Goal: Task Accomplishment & Management: Use online tool/utility

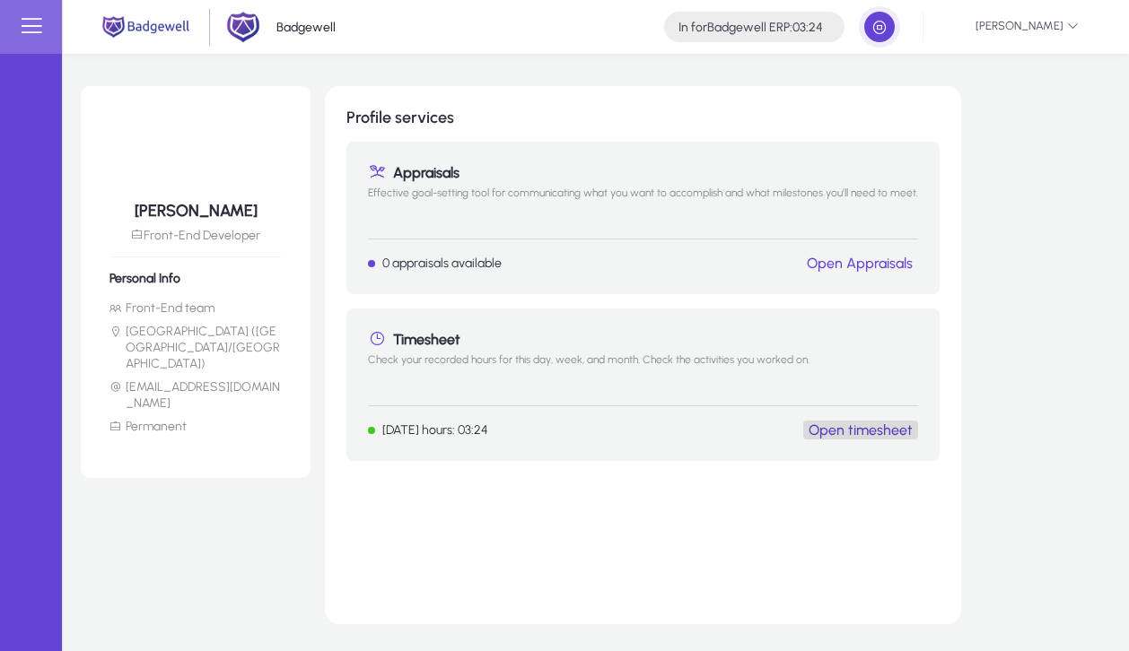
click at [887, 421] on button "Open timesheet" at bounding box center [860, 430] width 115 height 19
click at [884, 432] on link "Open timesheet" at bounding box center [860, 430] width 104 height 17
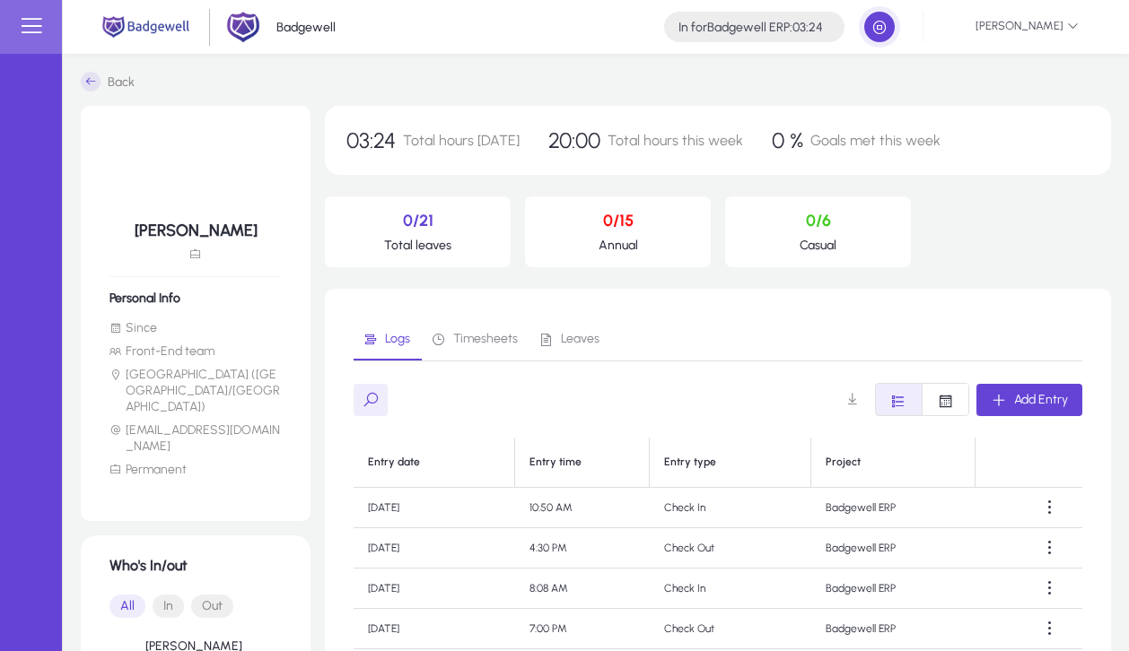
click at [449, 347] on span "Timesheets" at bounding box center [474, 339] width 87 height 43
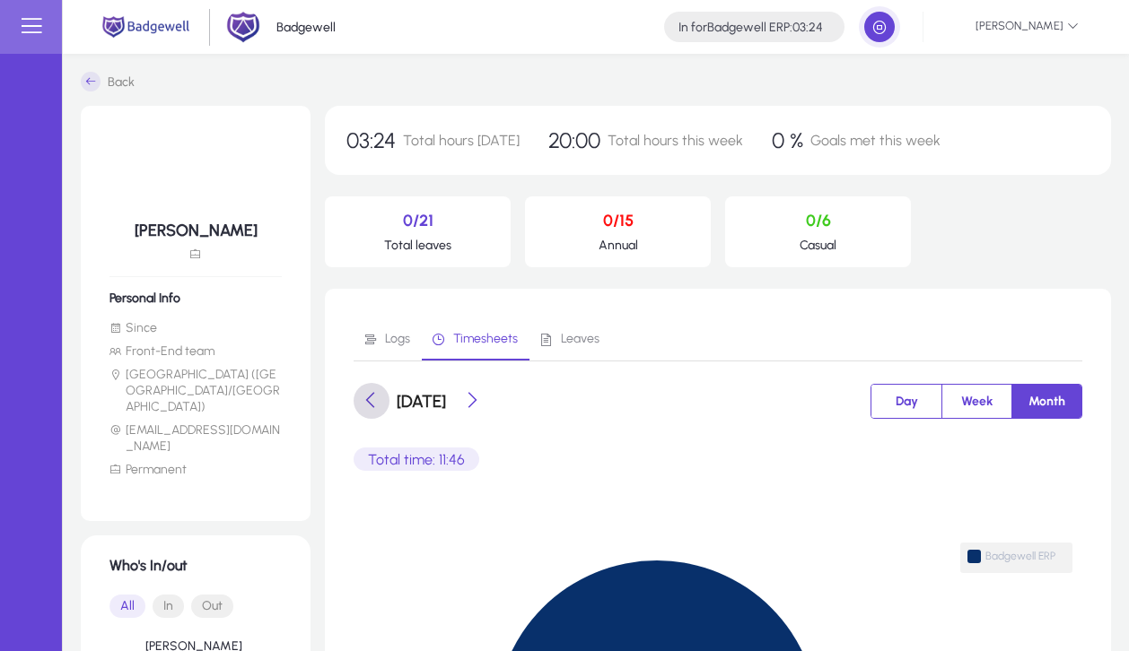
click at [368, 401] on span at bounding box center [371, 401] width 36 height 36
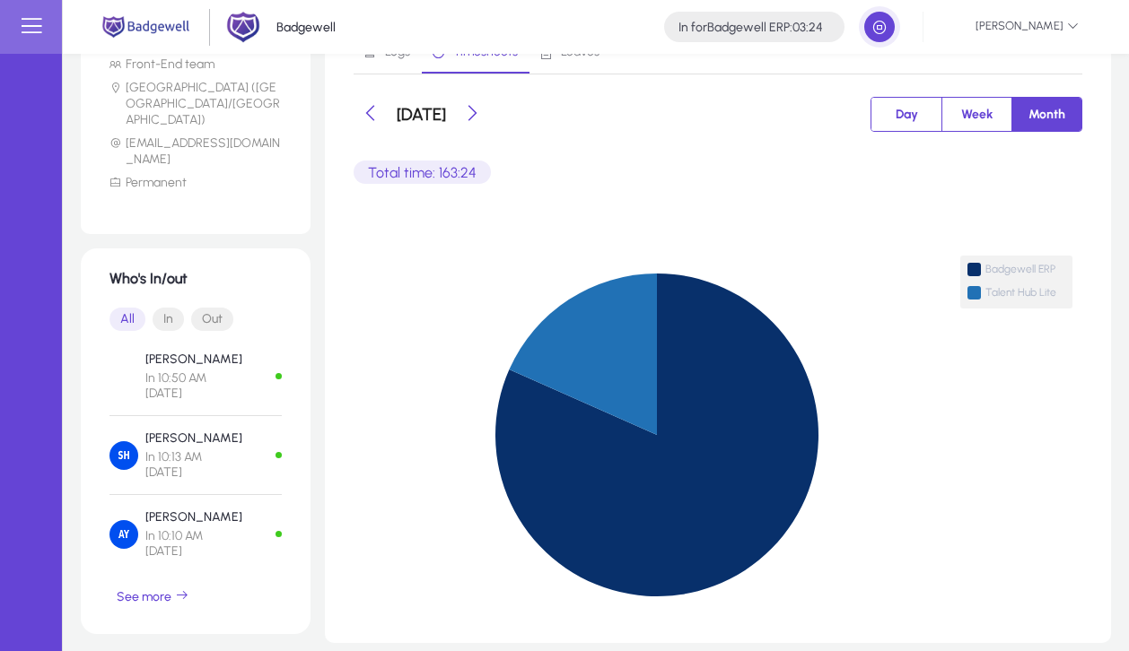
scroll to position [302, 0]
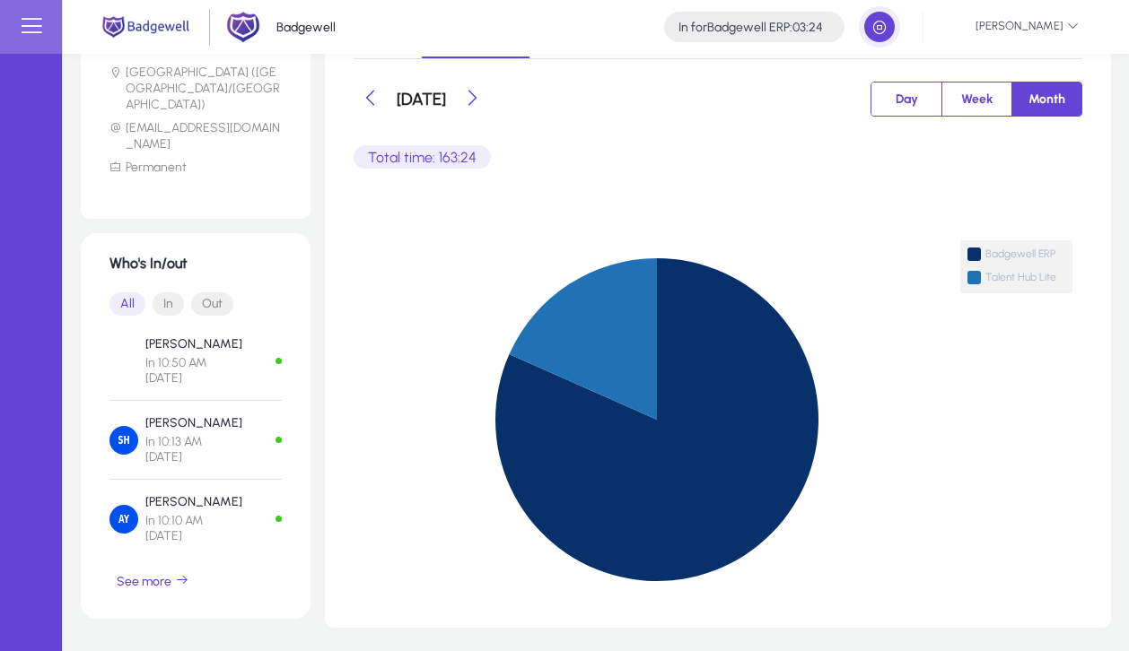
click at [426, 156] on p "Total time: 163:24" at bounding box center [421, 156] width 137 height 23
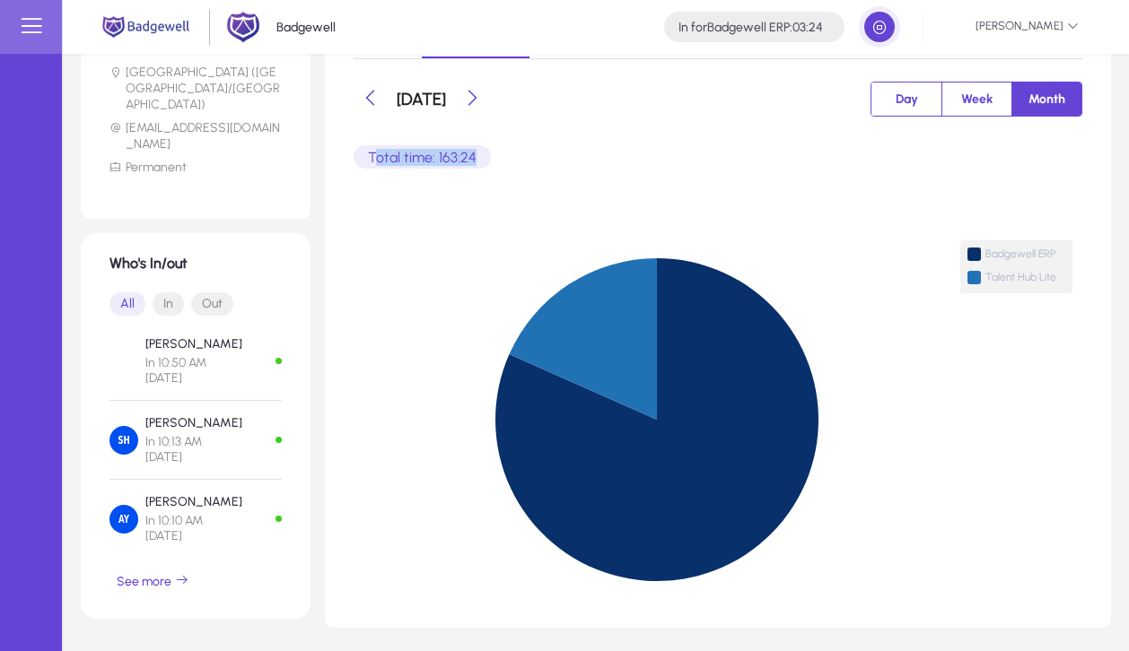
click at [426, 156] on p "Total time: 163:24" at bounding box center [421, 156] width 137 height 23
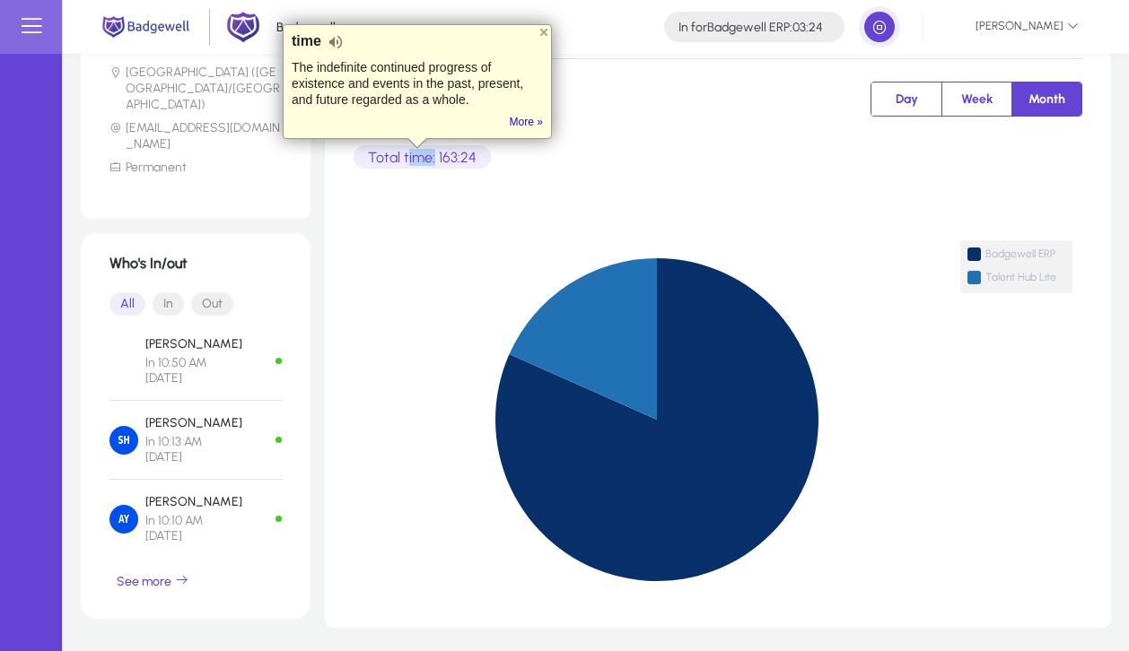
click at [426, 156] on p "Total time: 163:24" at bounding box center [421, 156] width 137 height 23
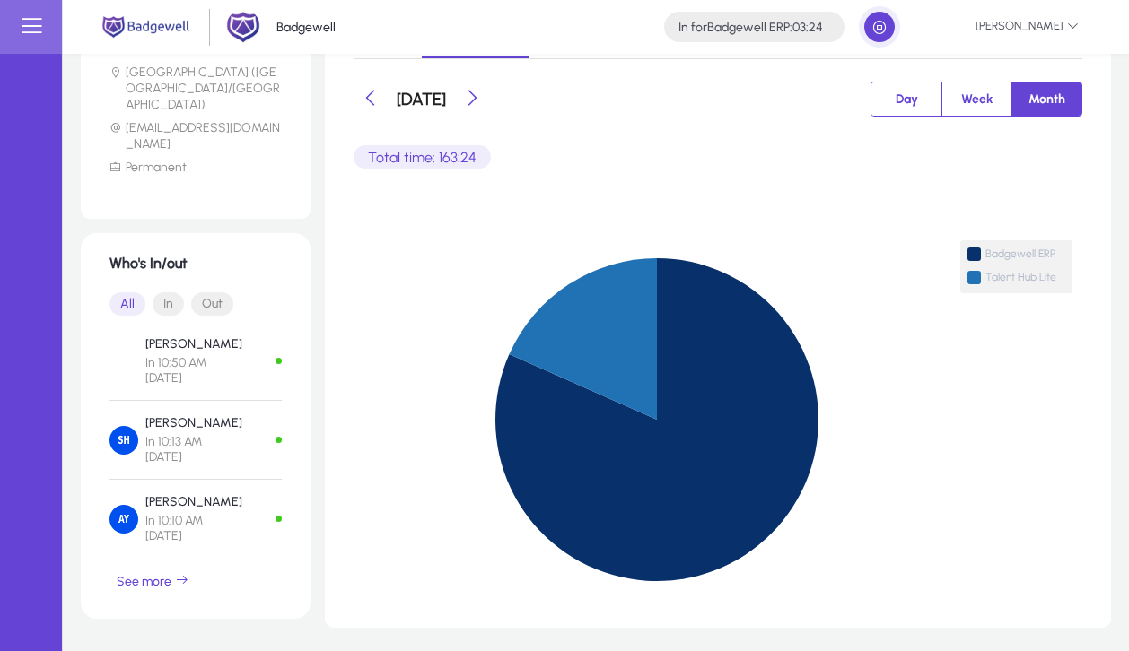
click at [426, 156] on p "Total time: 163:24" at bounding box center [421, 156] width 137 height 23
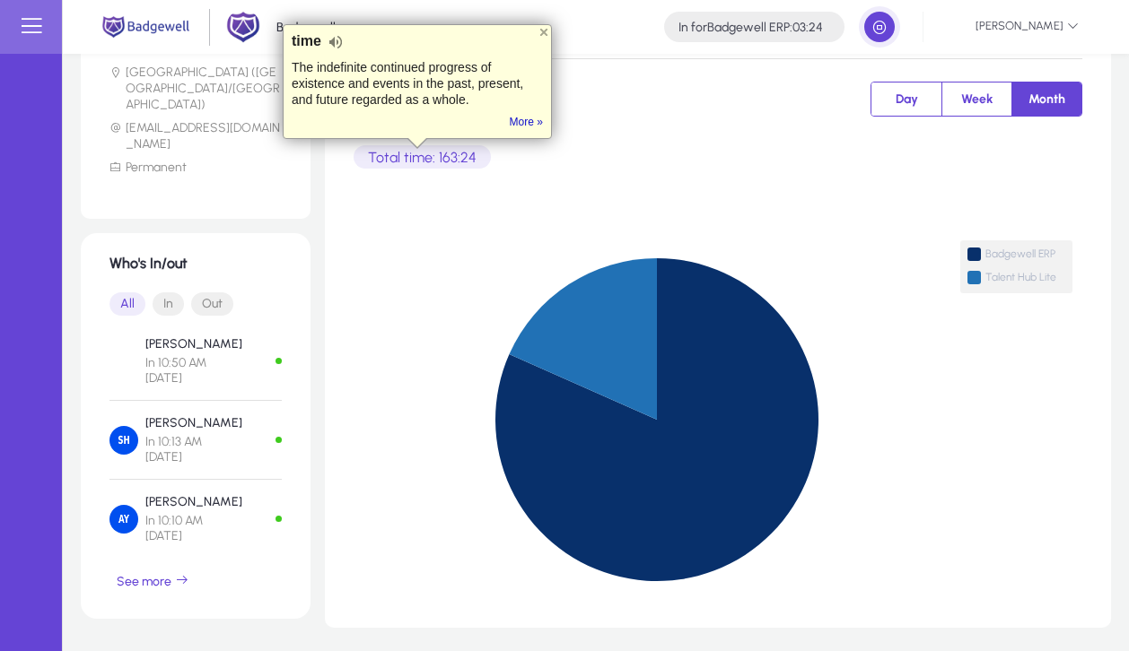
click at [553, 179] on div "[DATE] Day Week Month Total time: 163:24 Badgewell ERP Talent Hub Lite" at bounding box center [717, 340] width 728 height 519
